Goal: Task Accomplishment & Management: Use online tool/utility

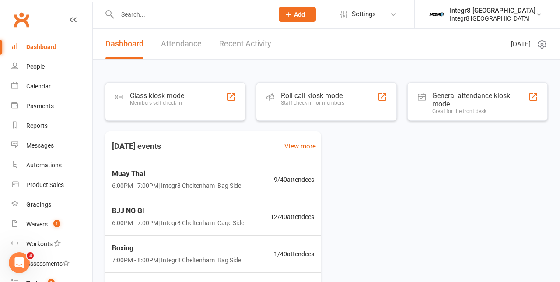
click at [323, 106] on div "Roll call kiosk mode Staff check-in for members" at bounding box center [312, 102] width 63 height 23
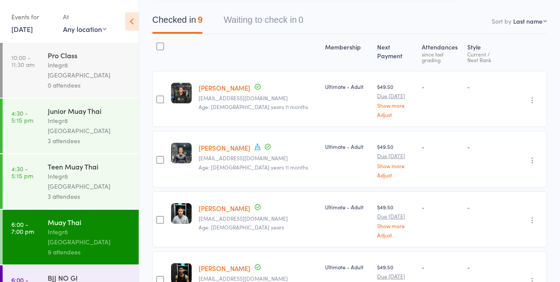
scroll to position [75, 0]
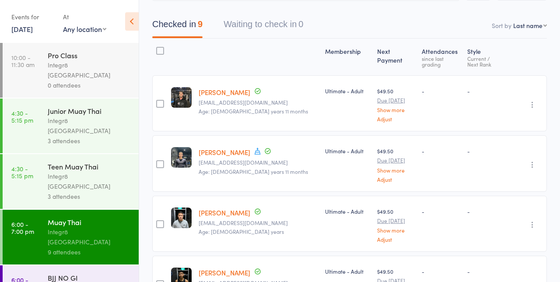
click at [163, 100] on div at bounding box center [160, 104] width 8 height 8
click at [158, 101] on input "checkbox" at bounding box center [158, 101] width 0 height 0
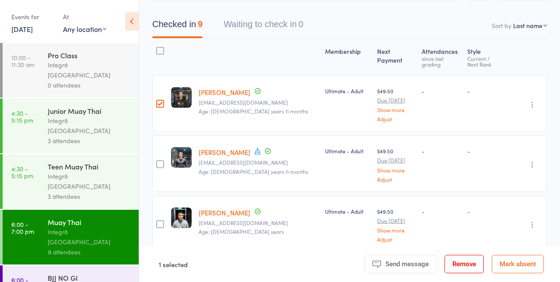
click at [458, 273] on button "Remove" at bounding box center [463, 264] width 39 height 18
click at [535, 103] on button "button" at bounding box center [532, 104] width 10 height 10
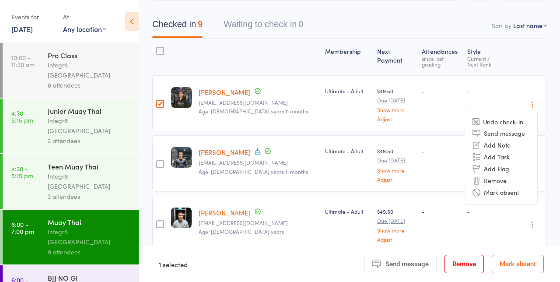
click at [486, 116] on li "Undo check-in" at bounding box center [501, 121] width 72 height 11
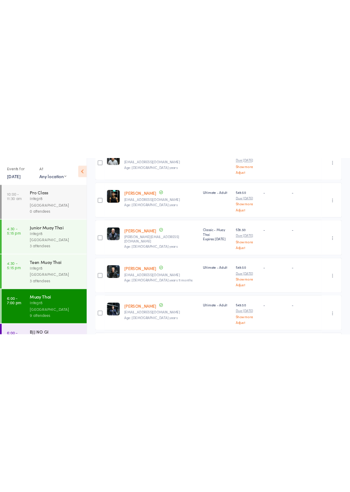
scroll to position [154, 0]
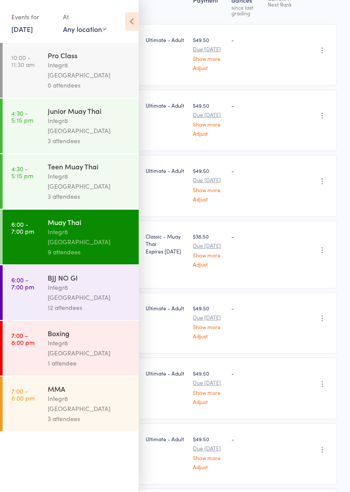
click at [132, 27] on icon at bounding box center [132, 21] width 14 height 18
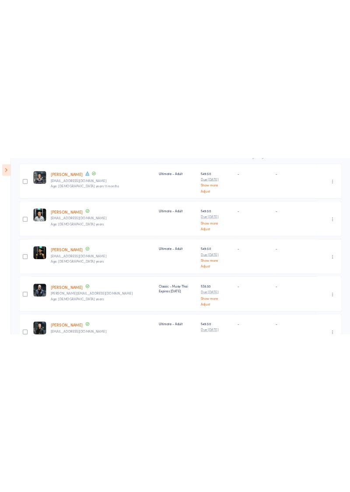
scroll to position [165, 0]
